Goal: Communication & Community: Answer question/provide support

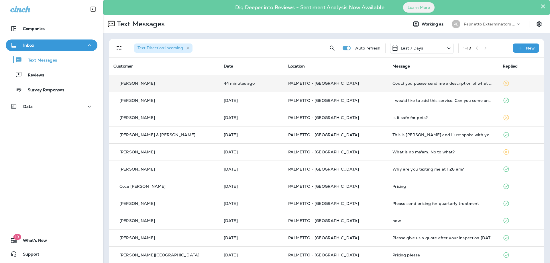
click at [341, 83] on p "PALMETTO - [GEOGRAPHIC_DATA]" at bounding box center [335, 83] width 95 height 5
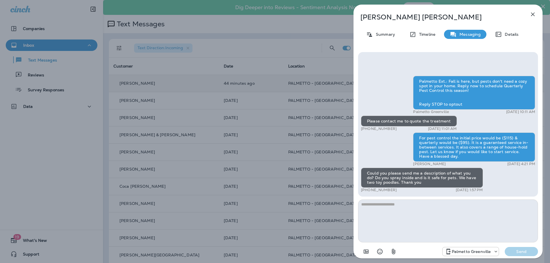
drag, startPoint x: 228, startPoint y: 151, endPoint x: 238, endPoint y: 150, distance: 9.2
click at [236, 150] on div "[PERSON_NAME] Summary Timeline Messaging Details Palmetto Ext.: Fall is here, b…" at bounding box center [275, 131] width 550 height 263
